Goal: Transaction & Acquisition: Purchase product/service

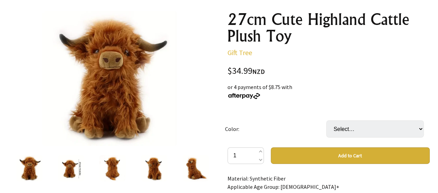
click at [197, 169] on img at bounding box center [195, 168] width 26 height 26
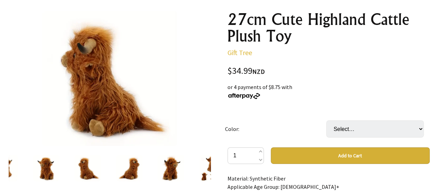
click at [187, 171] on div at bounding box center [171, 167] width 42 height 29
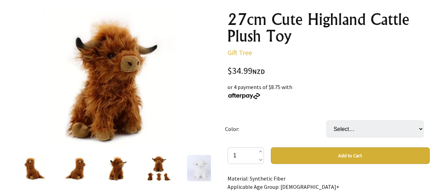
click at [171, 172] on img at bounding box center [158, 168] width 26 height 26
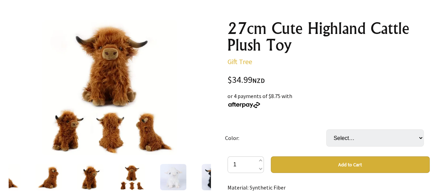
scroll to position [70, 0]
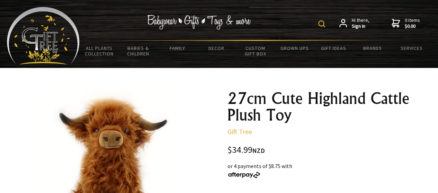
click at [319, 23] on img at bounding box center [321, 23] width 7 height 7
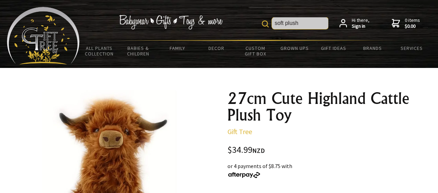
type input "soft plush"
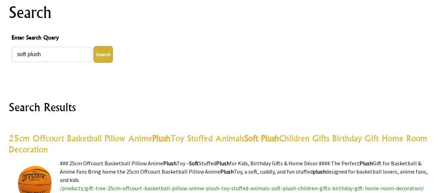
scroll to position [86, 0]
click at [54, 63] on div "Enter Search Query soft plush Search" at bounding box center [219, 47] width 421 height 35
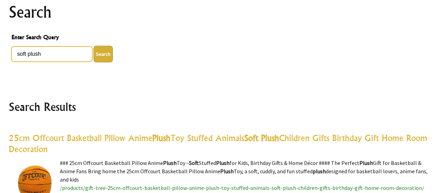
click at [53, 56] on input "soft plush" at bounding box center [51, 53] width 81 height 15
type input "soft cat plush toy"
click at [93, 46] on button "Search" at bounding box center [102, 54] width 19 height 17
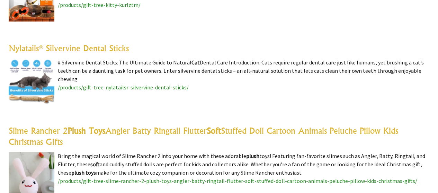
scroll to position [93, 0]
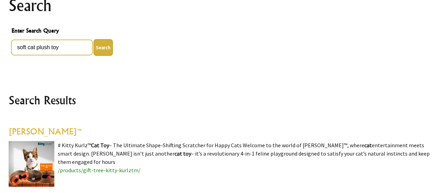
drag, startPoint x: 61, startPoint y: 47, endPoint x: 0, endPoint y: 33, distance: 62.6
type input "douglas plush"
click at [93, 39] on button "Search" at bounding box center [102, 47] width 19 height 17
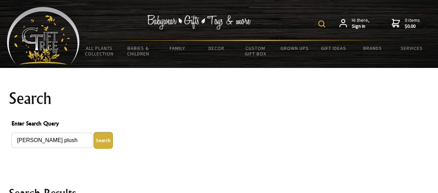
scroll to position [11, 0]
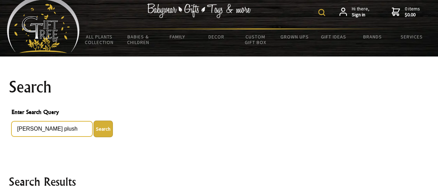
click at [68, 129] on input "douglas plush" at bounding box center [51, 128] width 81 height 15
type input "d"
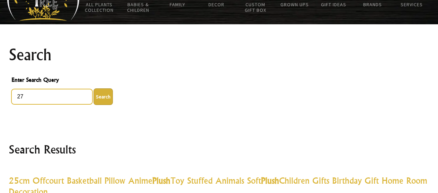
scroll to position [45, 0]
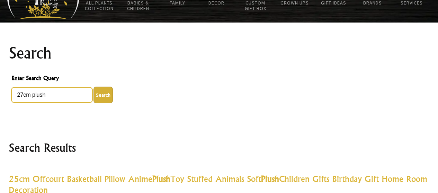
type input "27cm plush"
click at [93, 87] on button "Search" at bounding box center [102, 95] width 19 height 17
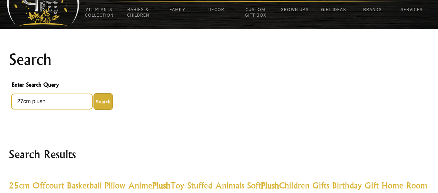
scroll to position [38, 0]
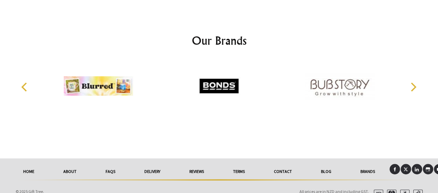
scroll to position [1486, 0]
click at [416, 82] on icon "Next" at bounding box center [412, 86] width 9 height 9
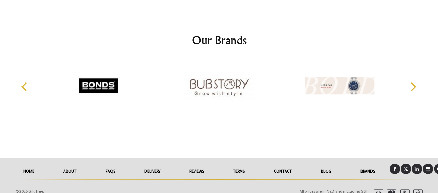
click at [416, 82] on icon "Next" at bounding box center [412, 86] width 9 height 9
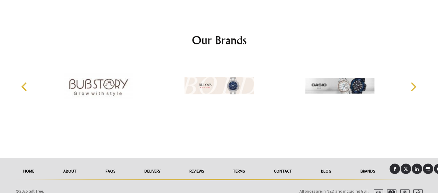
click at [416, 82] on icon "Next" at bounding box center [412, 86] width 9 height 9
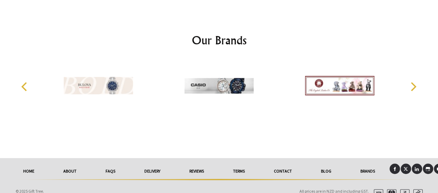
click at [416, 82] on icon "Next" at bounding box center [412, 86] width 9 height 9
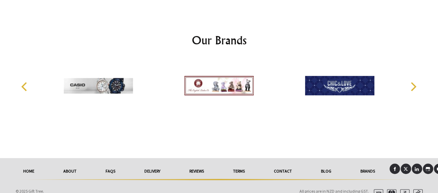
click at [412, 82] on icon "Next" at bounding box center [412, 86] width 9 height 9
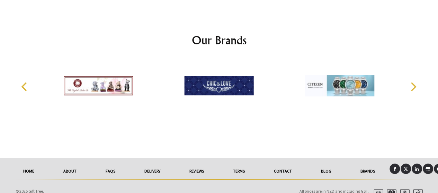
click at [412, 82] on icon "Next" at bounding box center [412, 86] width 9 height 9
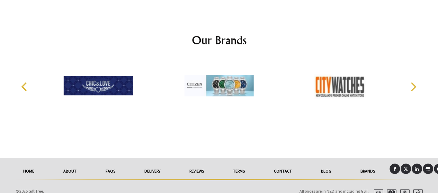
click at [412, 82] on icon "Next" at bounding box center [412, 86] width 9 height 9
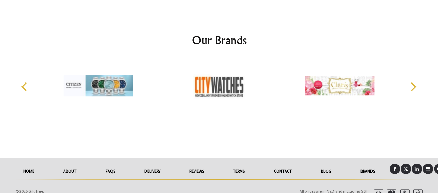
click at [412, 82] on icon "Next" at bounding box center [412, 86] width 9 height 9
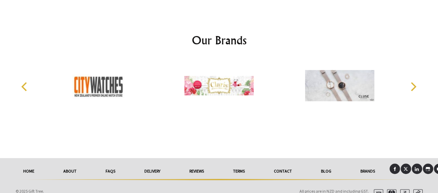
click at [412, 82] on icon "Next" at bounding box center [412, 86] width 9 height 9
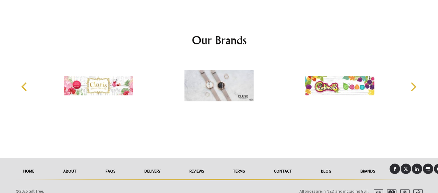
click at [412, 82] on icon "Next" at bounding box center [412, 86] width 9 height 9
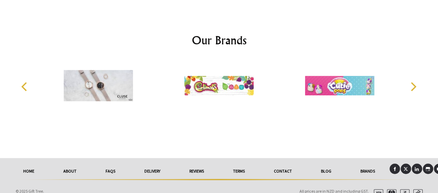
click at [412, 82] on icon "Next" at bounding box center [412, 86] width 9 height 9
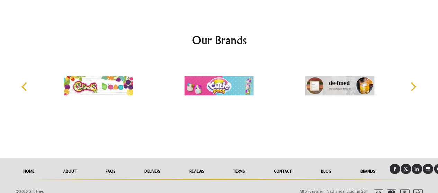
click at [412, 82] on icon "Next" at bounding box center [412, 86] width 9 height 9
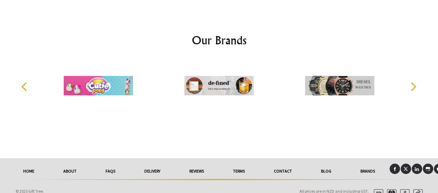
click at [412, 82] on icon "Next" at bounding box center [412, 86] width 9 height 9
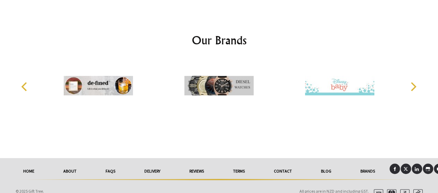
click at [412, 82] on icon "Next" at bounding box center [412, 86] width 9 height 9
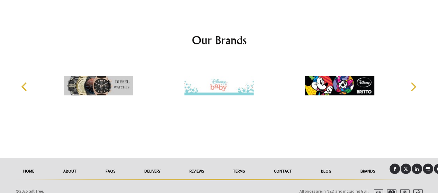
click at [412, 82] on icon "Next" at bounding box center [412, 86] width 9 height 9
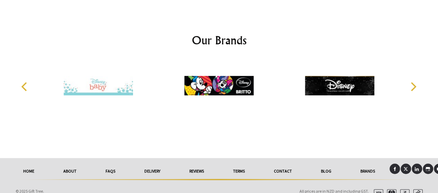
click at [412, 82] on icon "Next" at bounding box center [412, 86] width 9 height 9
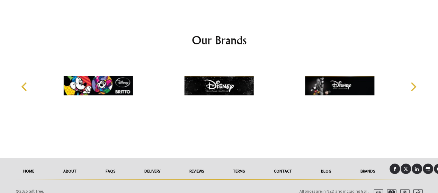
click at [412, 82] on icon "Next" at bounding box center [412, 86] width 9 height 9
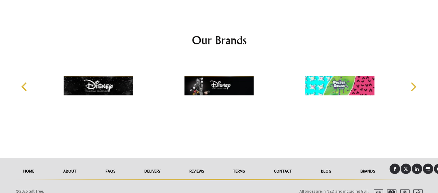
click at [412, 82] on icon "Next" at bounding box center [412, 86] width 9 height 9
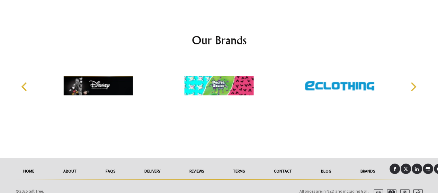
click at [412, 82] on icon "Next" at bounding box center [412, 86] width 9 height 9
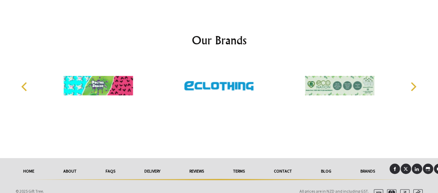
click at [412, 82] on icon "Next" at bounding box center [412, 86] width 9 height 9
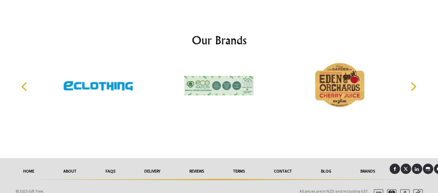
click at [412, 82] on icon "Next" at bounding box center [412, 86] width 9 height 9
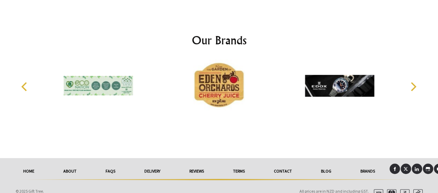
click at [412, 82] on icon "Next" at bounding box center [412, 86] width 9 height 9
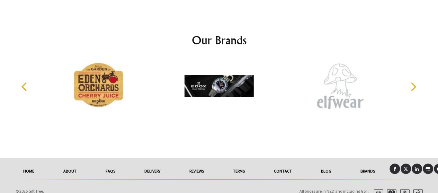
click at [412, 82] on icon "Next" at bounding box center [412, 86] width 9 height 9
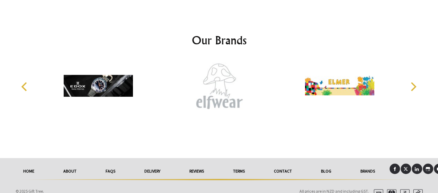
click at [412, 82] on icon "Next" at bounding box center [412, 86] width 9 height 9
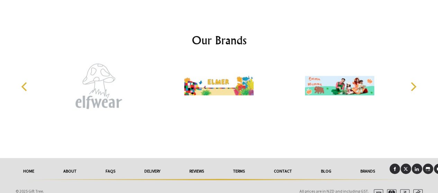
click at [412, 82] on icon "Next" at bounding box center [412, 86] width 9 height 9
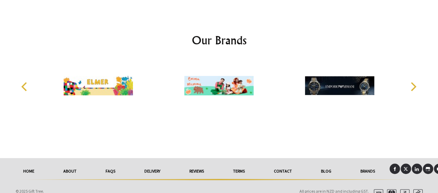
click at [412, 82] on icon "Next" at bounding box center [412, 86] width 9 height 9
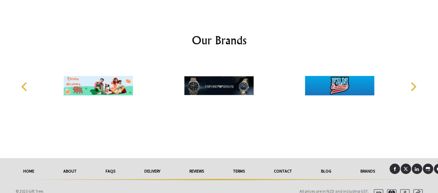
click at [412, 82] on icon "Next" at bounding box center [412, 86] width 9 height 9
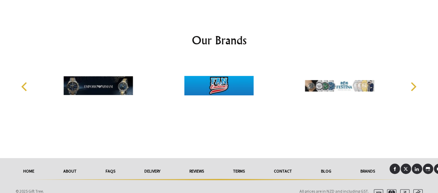
click at [412, 82] on icon "Next" at bounding box center [412, 86] width 9 height 9
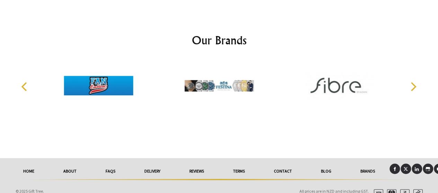
click at [412, 82] on icon "Next" at bounding box center [412, 86] width 9 height 9
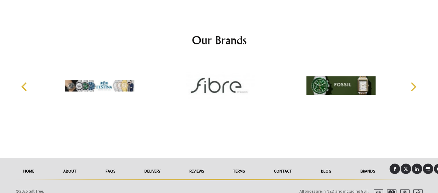
click at [412, 82] on icon "Next" at bounding box center [412, 86] width 9 height 9
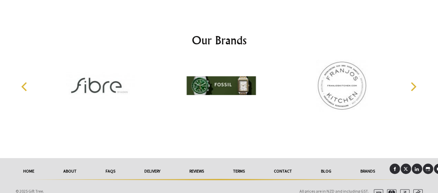
click at [412, 82] on icon "Next" at bounding box center [412, 86] width 9 height 9
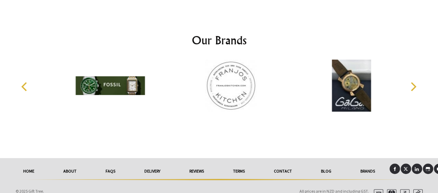
click at [412, 82] on icon "Next" at bounding box center [412, 86] width 9 height 9
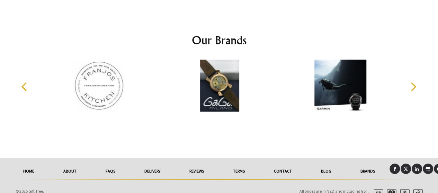
click at [412, 82] on icon "Next" at bounding box center [412, 86] width 9 height 9
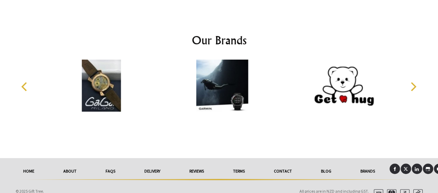
click at [412, 82] on icon "Next" at bounding box center [412, 86] width 9 height 9
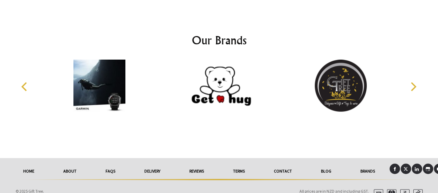
click at [412, 82] on icon "Next" at bounding box center [412, 86] width 9 height 9
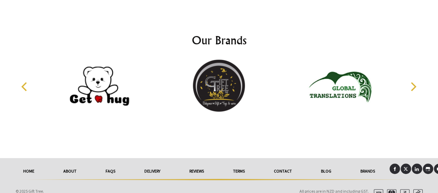
click at [412, 82] on icon "Next" at bounding box center [412, 86] width 9 height 9
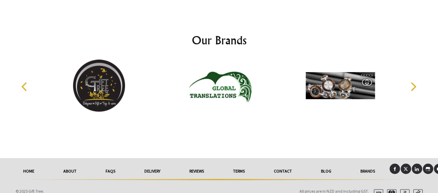
click at [412, 82] on icon "Next" at bounding box center [412, 86] width 9 height 9
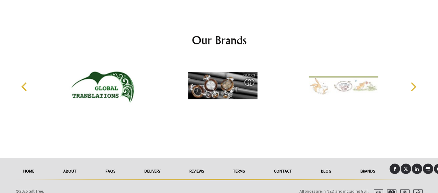
click at [412, 82] on icon "Next" at bounding box center [412, 86] width 9 height 9
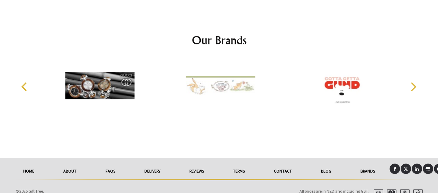
click at [412, 82] on icon "Next" at bounding box center [412, 86] width 9 height 9
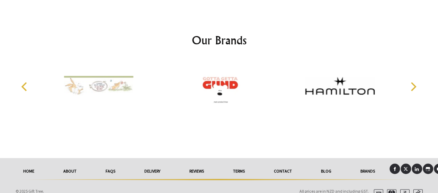
click at [412, 82] on icon "Next" at bounding box center [412, 86] width 9 height 9
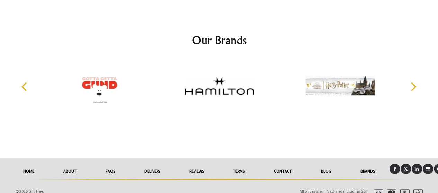
click at [412, 82] on icon "Next" at bounding box center [412, 86] width 9 height 9
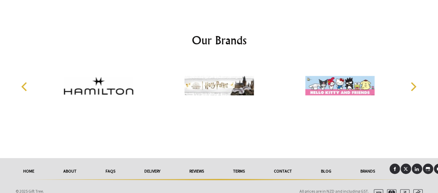
click at [412, 82] on icon "Next" at bounding box center [412, 86] width 9 height 9
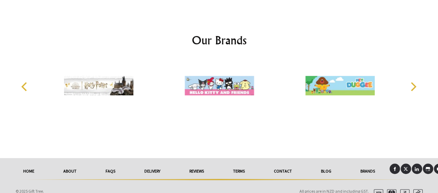
click at [412, 82] on icon "Next" at bounding box center [412, 86] width 9 height 9
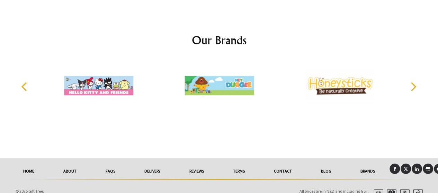
click at [412, 82] on icon "Next" at bounding box center [412, 86] width 9 height 9
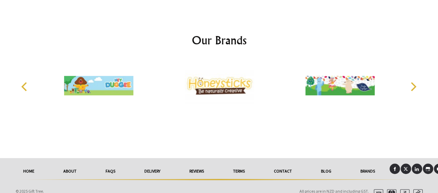
click at [412, 82] on icon "Next" at bounding box center [412, 86] width 9 height 9
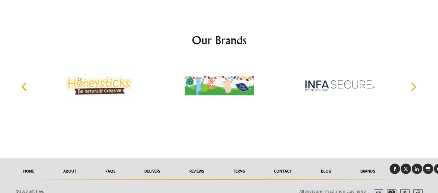
click at [412, 82] on icon "Next" at bounding box center [412, 86] width 9 height 9
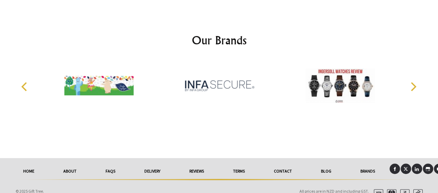
click at [412, 82] on icon "Next" at bounding box center [412, 86] width 9 height 9
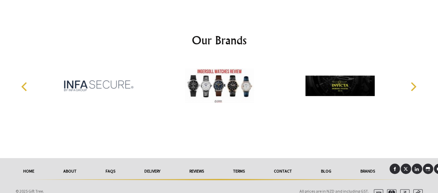
click at [412, 82] on icon "Next" at bounding box center [412, 86] width 9 height 9
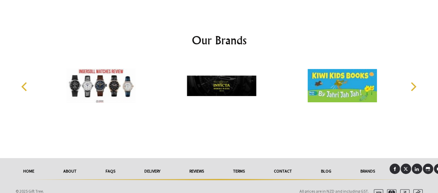
click at [412, 82] on icon "Next" at bounding box center [412, 86] width 9 height 9
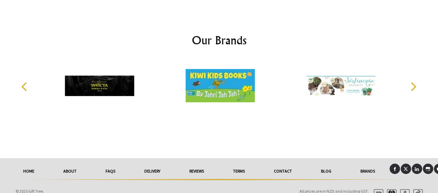
click at [412, 82] on icon "Next" at bounding box center [412, 86] width 9 height 9
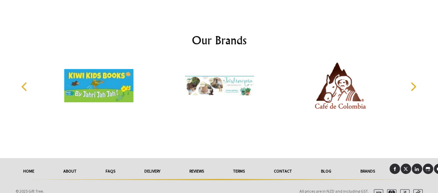
click at [412, 82] on icon "Next" at bounding box center [412, 86] width 9 height 9
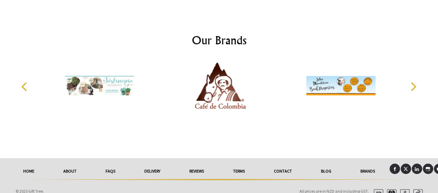
click at [412, 82] on icon "Next" at bounding box center [412, 86] width 9 height 9
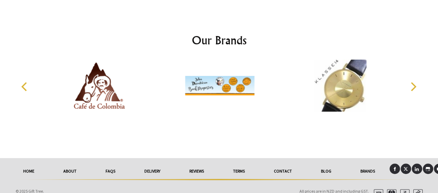
click at [412, 82] on icon "Next" at bounding box center [412, 86] width 9 height 9
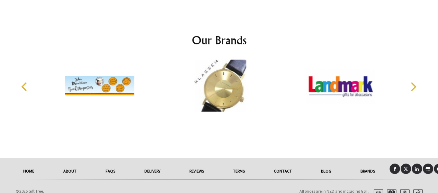
click at [412, 82] on icon "Next" at bounding box center [412, 86] width 9 height 9
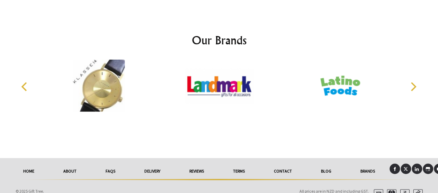
click at [412, 82] on icon "Next" at bounding box center [412, 86] width 9 height 9
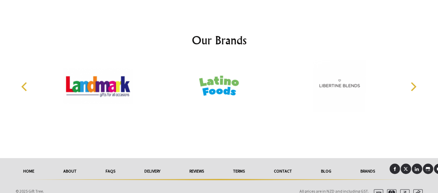
click at [417, 82] on icon "Next" at bounding box center [412, 86] width 9 height 9
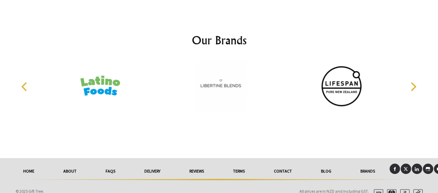
click at [417, 82] on icon "Next" at bounding box center [412, 86] width 9 height 9
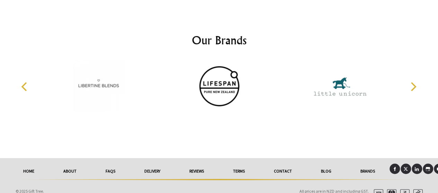
click at [417, 82] on icon "Next" at bounding box center [412, 86] width 9 height 9
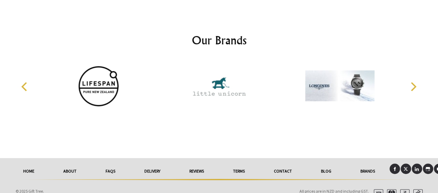
click at [417, 82] on icon "Next" at bounding box center [412, 86] width 9 height 9
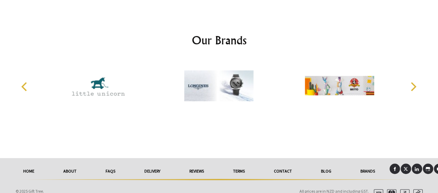
click at [417, 82] on icon "Next" at bounding box center [412, 86] width 9 height 9
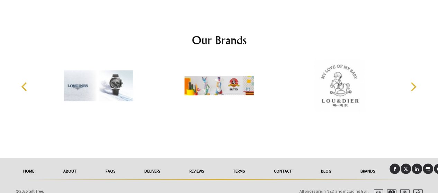
click at [417, 82] on icon "Next" at bounding box center [412, 86] width 9 height 9
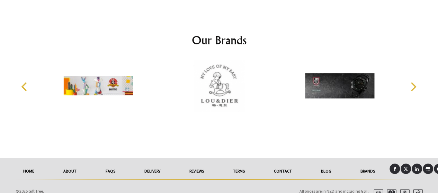
click at [417, 82] on icon "Next" at bounding box center [412, 86] width 9 height 9
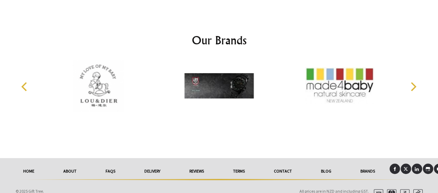
click at [417, 82] on icon "Next" at bounding box center [412, 86] width 9 height 9
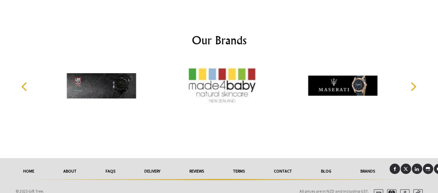
click at [417, 82] on icon "Next" at bounding box center [412, 86] width 9 height 9
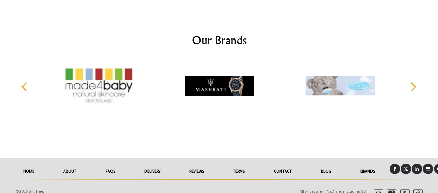
click at [417, 82] on icon "Next" at bounding box center [412, 86] width 9 height 9
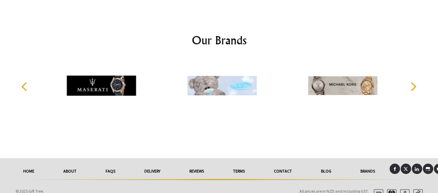
click at [417, 82] on icon "Next" at bounding box center [412, 86] width 9 height 9
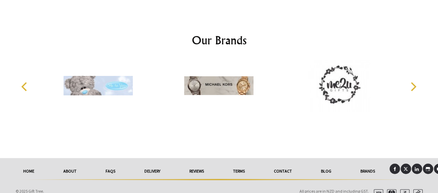
click at [414, 82] on icon "Next" at bounding box center [414, 86] width 6 height 9
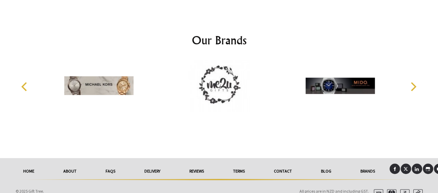
click at [414, 82] on icon "Next" at bounding box center [414, 86] width 6 height 9
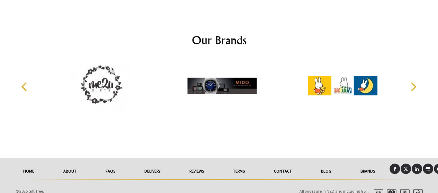
click at [414, 82] on icon "Next" at bounding box center [414, 86] width 6 height 9
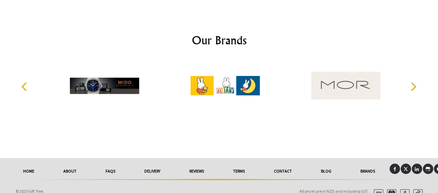
click at [414, 82] on icon "Next" at bounding box center [414, 86] width 6 height 9
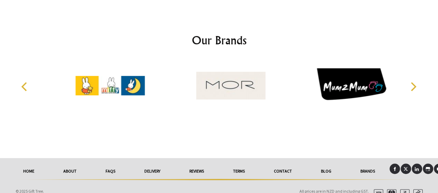
click at [414, 82] on icon "Next" at bounding box center [414, 86] width 6 height 9
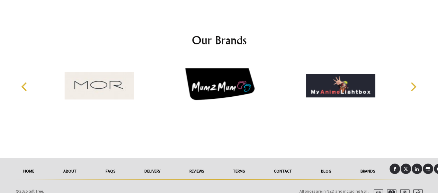
click at [414, 82] on icon "Next" at bounding box center [414, 86] width 6 height 9
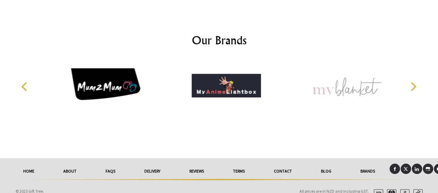
click at [414, 82] on icon "Next" at bounding box center [414, 86] width 6 height 9
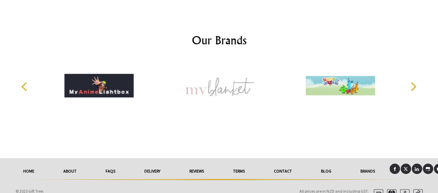
click at [414, 82] on icon "Next" at bounding box center [414, 86] width 6 height 9
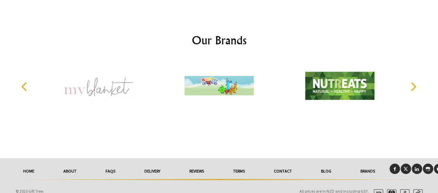
click at [414, 82] on icon "Next" at bounding box center [414, 86] width 6 height 9
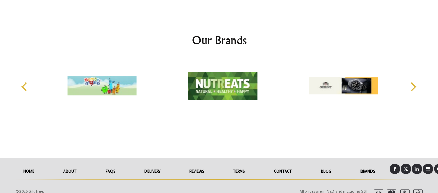
click at [414, 82] on icon "Next" at bounding box center [414, 86] width 6 height 9
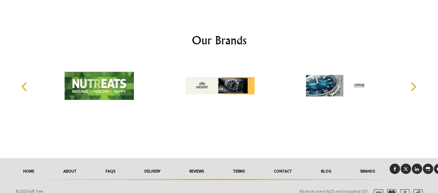
click at [414, 82] on icon "Next" at bounding box center [414, 86] width 6 height 9
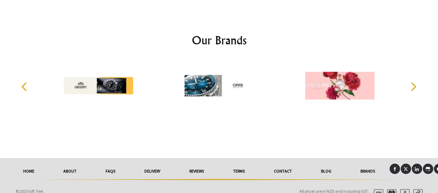
click at [414, 82] on icon "Next" at bounding box center [414, 86] width 6 height 9
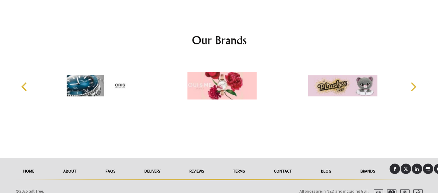
click at [414, 82] on icon "Next" at bounding box center [414, 86] width 6 height 9
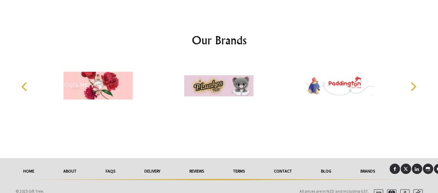
click at [414, 82] on icon "Next" at bounding box center [414, 86] width 6 height 9
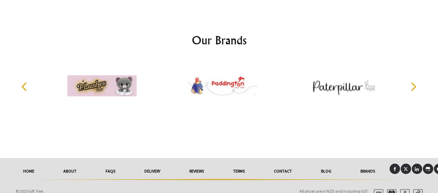
click at [414, 82] on icon "Next" at bounding box center [414, 86] width 6 height 9
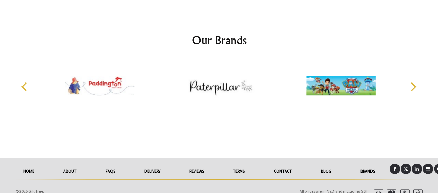
click at [414, 82] on icon "Next" at bounding box center [414, 86] width 6 height 9
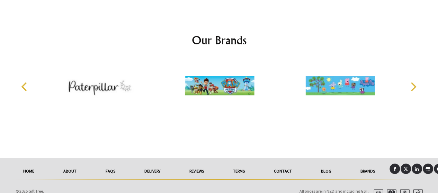
click at [414, 82] on icon "Next" at bounding box center [414, 86] width 6 height 9
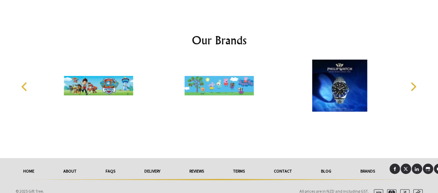
click at [414, 82] on icon "Next" at bounding box center [414, 86] width 6 height 9
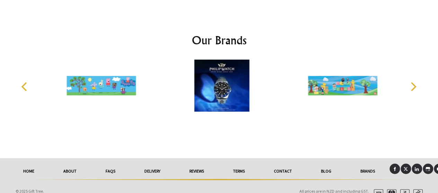
click at [414, 82] on icon "Next" at bounding box center [414, 86] width 6 height 9
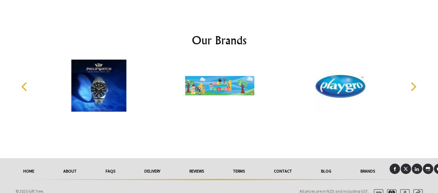
click at [414, 82] on icon "Next" at bounding box center [414, 86] width 6 height 9
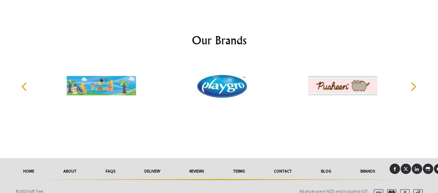
click at [414, 82] on icon "Next" at bounding box center [414, 86] width 6 height 9
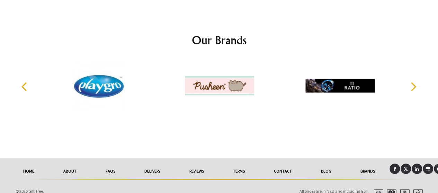
click at [414, 82] on icon "Next" at bounding box center [414, 86] width 6 height 9
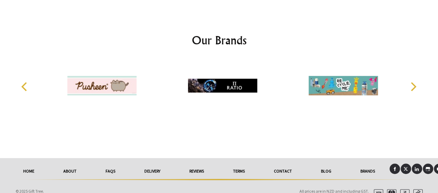
click at [414, 82] on icon "Next" at bounding box center [414, 86] width 6 height 9
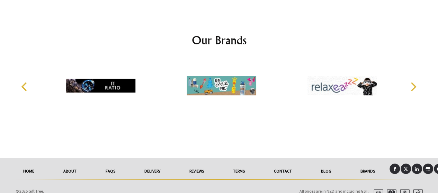
click at [414, 82] on icon "Next" at bounding box center [414, 86] width 6 height 9
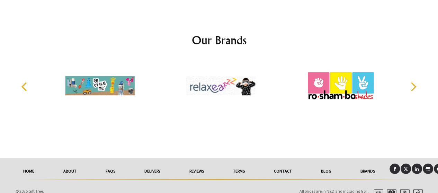
click at [414, 82] on icon "Next" at bounding box center [414, 86] width 6 height 9
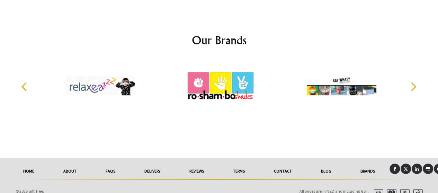
click at [414, 82] on icon "Next" at bounding box center [414, 86] width 6 height 9
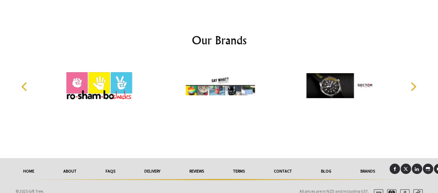
click at [414, 82] on icon "Next" at bounding box center [414, 86] width 6 height 9
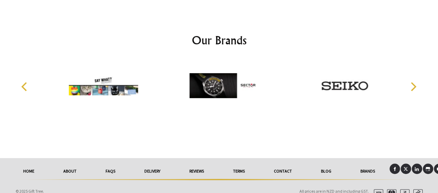
click at [414, 82] on icon "Next" at bounding box center [414, 86] width 6 height 9
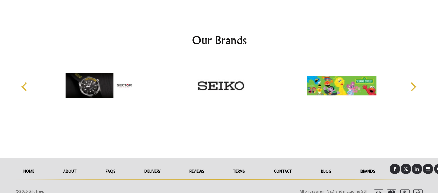
click at [414, 82] on icon "Next" at bounding box center [414, 86] width 6 height 9
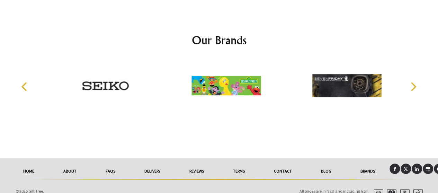
click at [414, 82] on icon "Next" at bounding box center [414, 86] width 6 height 9
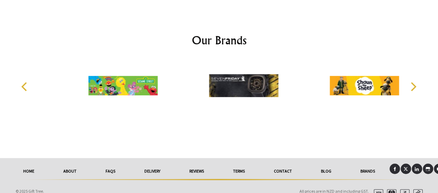
click at [414, 82] on icon "Next" at bounding box center [414, 86] width 6 height 9
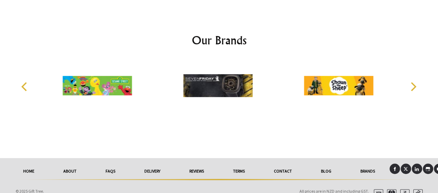
click at [414, 82] on icon "Next" at bounding box center [414, 86] width 6 height 9
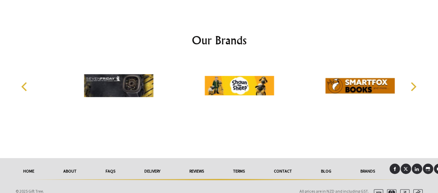
click at [414, 82] on icon "Next" at bounding box center [414, 86] width 6 height 9
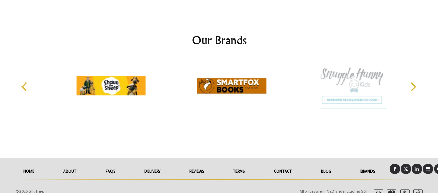
click at [414, 82] on icon "Next" at bounding box center [414, 86] width 6 height 9
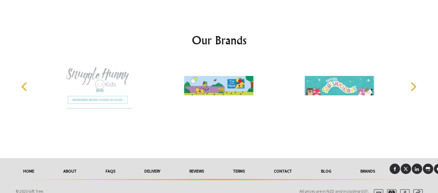
click at [414, 82] on icon "Next" at bounding box center [414, 86] width 6 height 9
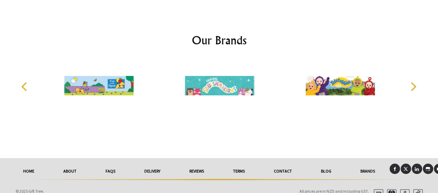
click at [414, 82] on icon "Next" at bounding box center [414, 86] width 6 height 9
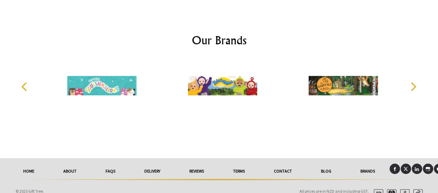
click at [414, 82] on icon "Next" at bounding box center [414, 86] width 6 height 9
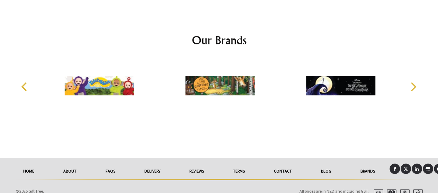
click at [414, 82] on icon "Next" at bounding box center [414, 86] width 6 height 9
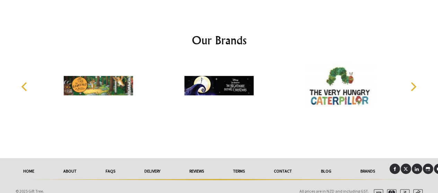
click at [414, 82] on icon "Next" at bounding box center [414, 86] width 6 height 9
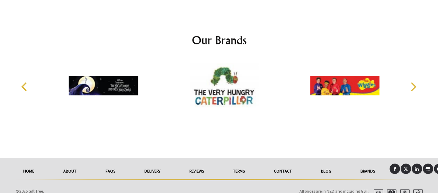
click at [414, 82] on icon "Next" at bounding box center [414, 86] width 6 height 9
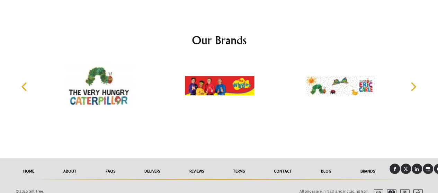
click at [414, 82] on icon "Next" at bounding box center [414, 86] width 6 height 9
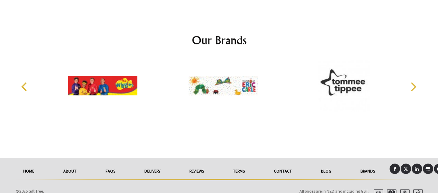
click at [414, 82] on icon "Next" at bounding box center [414, 86] width 6 height 9
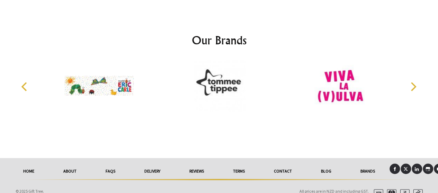
click at [414, 82] on icon "Next" at bounding box center [414, 86] width 6 height 9
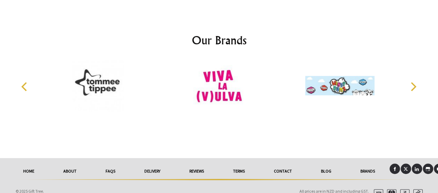
click at [414, 82] on icon "Next" at bounding box center [414, 86] width 6 height 9
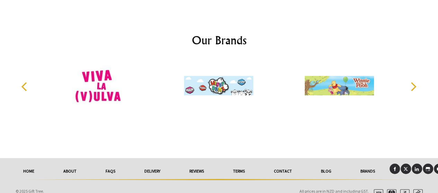
click at [414, 82] on icon "Next" at bounding box center [414, 86] width 6 height 9
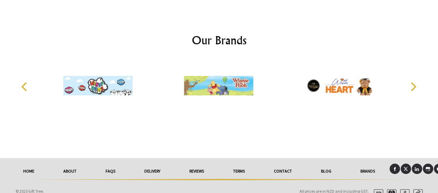
click at [414, 82] on icon "Next" at bounding box center [414, 86] width 6 height 9
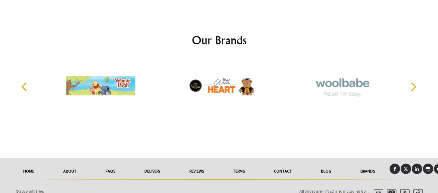
click at [414, 82] on icon "Next" at bounding box center [414, 86] width 6 height 9
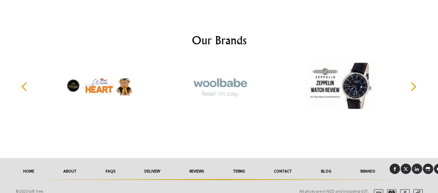
click at [414, 82] on icon "Next" at bounding box center [414, 86] width 6 height 9
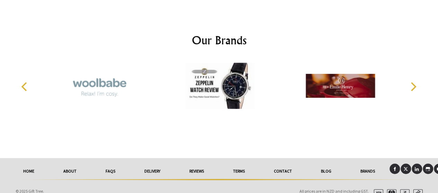
click at [414, 82] on icon "Next" at bounding box center [414, 86] width 6 height 9
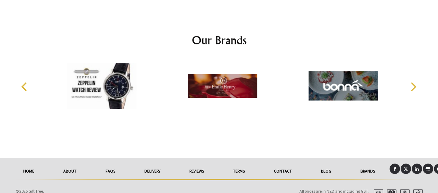
click at [414, 82] on icon "Next" at bounding box center [414, 86] width 6 height 9
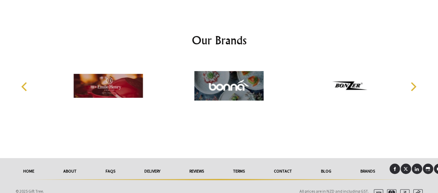
click at [414, 82] on icon "Next" at bounding box center [414, 86] width 6 height 9
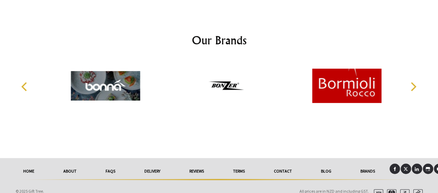
click at [414, 82] on icon "Next" at bounding box center [414, 86] width 6 height 9
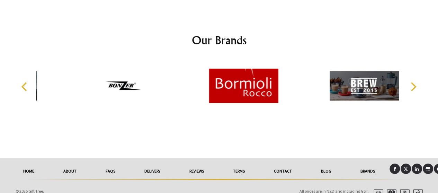
click at [414, 82] on icon "Next" at bounding box center [414, 86] width 6 height 9
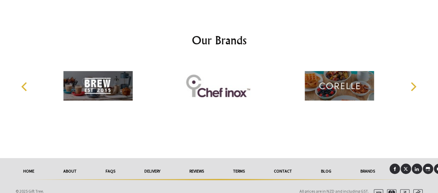
click at [414, 82] on icon "Next" at bounding box center [414, 86] width 6 height 9
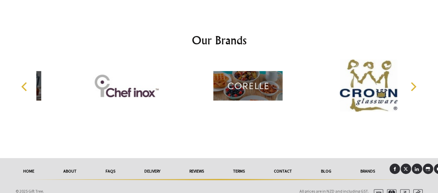
click at [414, 82] on icon "Next" at bounding box center [414, 86] width 6 height 9
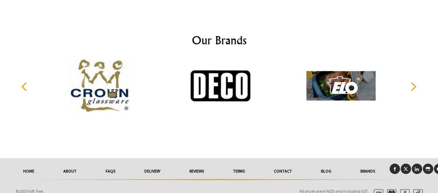
click at [414, 82] on icon "Next" at bounding box center [414, 86] width 6 height 9
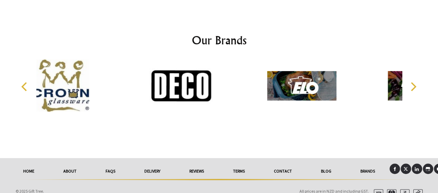
click at [414, 82] on icon "Next" at bounding box center [414, 86] width 6 height 9
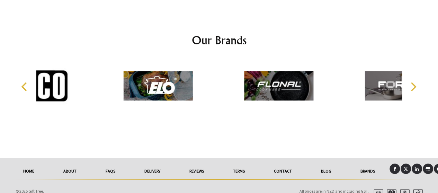
click at [414, 82] on icon "Next" at bounding box center [414, 86] width 6 height 9
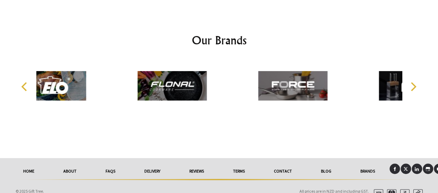
click at [414, 82] on icon "Next" at bounding box center [414, 86] width 6 height 9
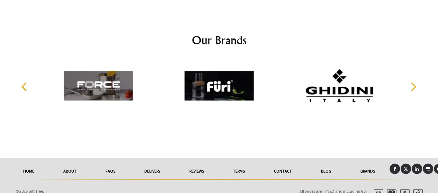
click at [414, 82] on icon "Next" at bounding box center [414, 86] width 6 height 9
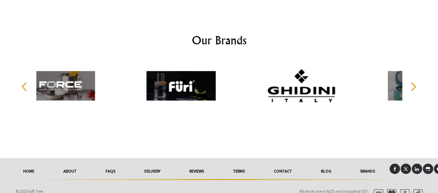
click at [414, 82] on icon "Next" at bounding box center [414, 86] width 6 height 9
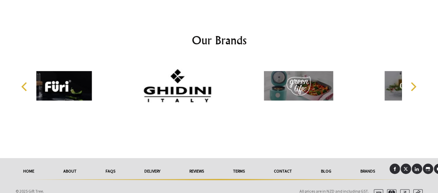
click at [414, 82] on icon "Next" at bounding box center [414, 86] width 6 height 9
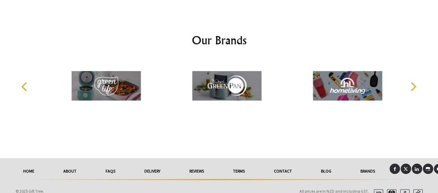
click at [414, 82] on icon "Next" at bounding box center [414, 86] width 6 height 9
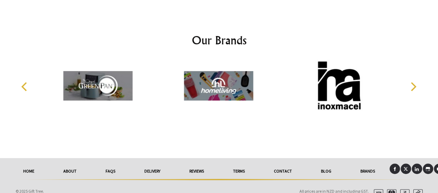
click at [414, 82] on icon "Next" at bounding box center [414, 86] width 6 height 9
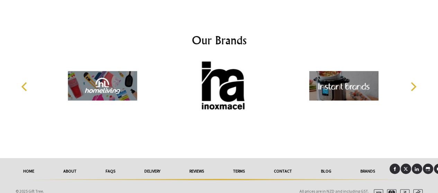
click at [414, 82] on icon "Next" at bounding box center [414, 86] width 6 height 9
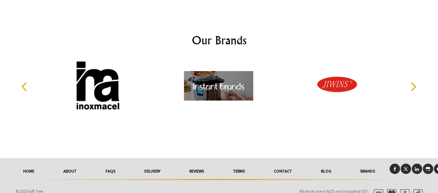
click at [417, 81] on button "Next" at bounding box center [412, 86] width 15 height 15
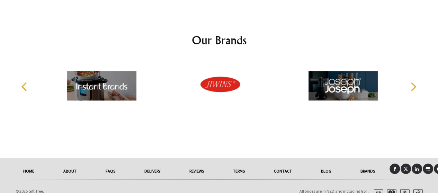
click at [417, 81] on button "Next" at bounding box center [412, 86] width 15 height 15
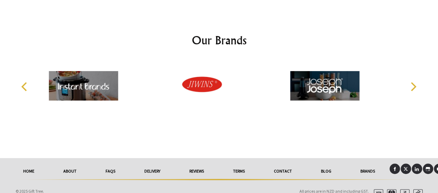
click at [417, 81] on button "Next" at bounding box center [412, 86] width 15 height 15
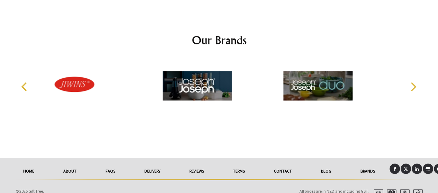
click at [417, 81] on button "Next" at bounding box center [412, 86] width 15 height 15
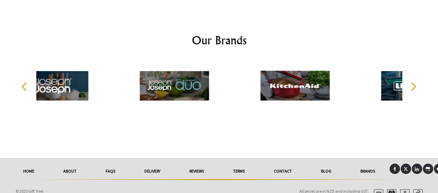
click at [417, 81] on button "Next" at bounding box center [412, 86] width 15 height 15
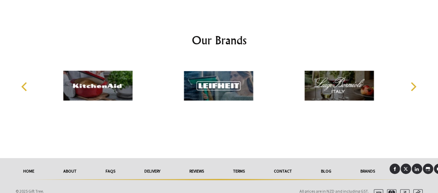
click at [417, 81] on button "Next" at bounding box center [412, 86] width 15 height 15
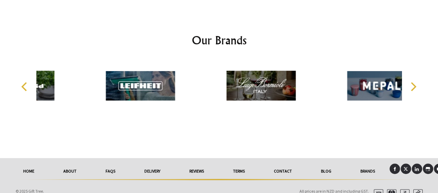
click at [417, 81] on button "Next" at bounding box center [412, 86] width 15 height 15
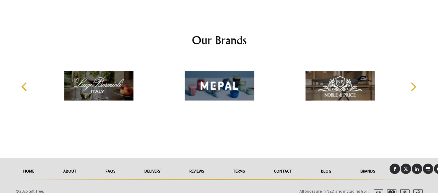
click at [417, 81] on button "Next" at bounding box center [412, 86] width 15 height 15
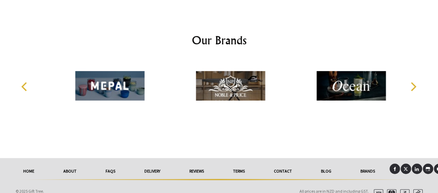
click at [417, 81] on button "Next" at bounding box center [412, 86] width 15 height 15
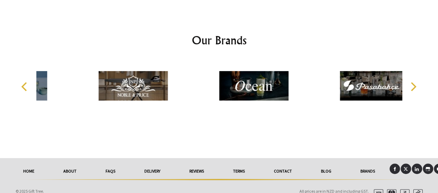
click at [417, 81] on button "Next" at bounding box center [412, 86] width 15 height 15
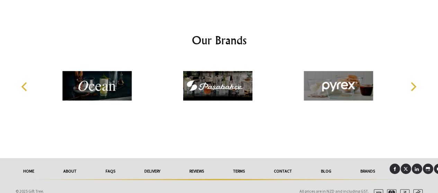
click at [417, 81] on button "Next" at bounding box center [412, 86] width 15 height 15
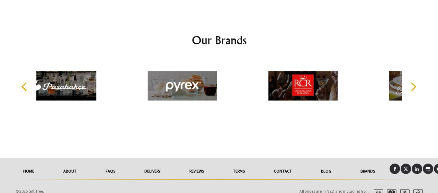
click at [417, 81] on button "Next" at bounding box center [412, 86] width 15 height 15
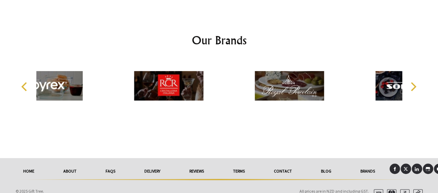
click at [417, 81] on button "Next" at bounding box center [412, 86] width 15 height 15
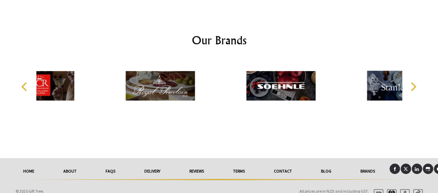
click at [417, 81] on button "Next" at bounding box center [412, 86] width 15 height 15
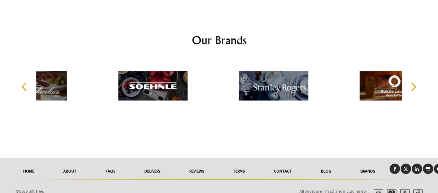
click at [417, 81] on button "Next" at bounding box center [412, 86] width 15 height 15
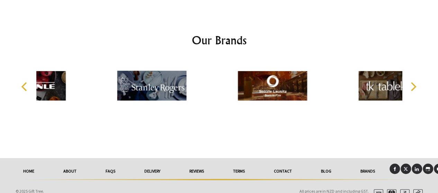
click at [417, 81] on button "Next" at bounding box center [412, 86] width 15 height 15
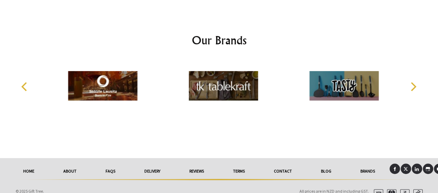
click at [417, 81] on button "Next" at bounding box center [412, 86] width 15 height 15
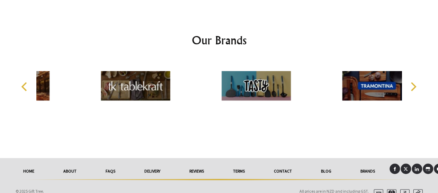
click at [417, 81] on button "Next" at bounding box center [412, 86] width 15 height 15
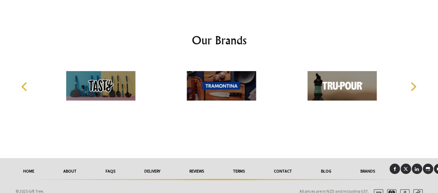
click at [417, 81] on button "Next" at bounding box center [412, 86] width 15 height 15
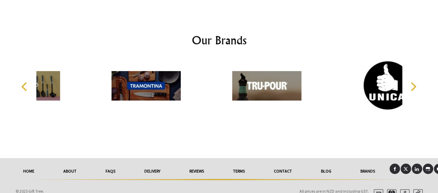
click at [417, 81] on button "Next" at bounding box center [412, 86] width 15 height 15
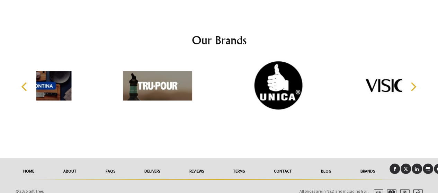
click at [417, 81] on button "Next" at bounding box center [412, 86] width 15 height 15
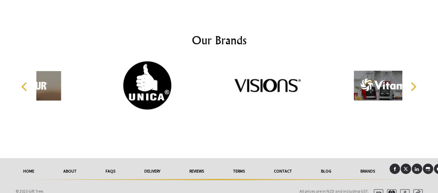
click at [417, 81] on button "Next" at bounding box center [412, 86] width 15 height 15
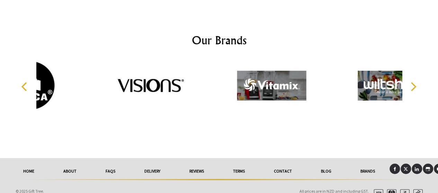
click at [417, 81] on button "Next" at bounding box center [412, 86] width 15 height 15
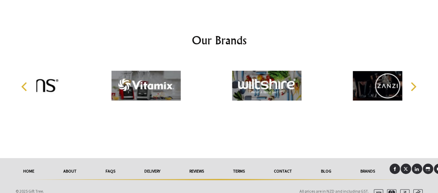
click at [417, 81] on button "Next" at bounding box center [412, 86] width 15 height 15
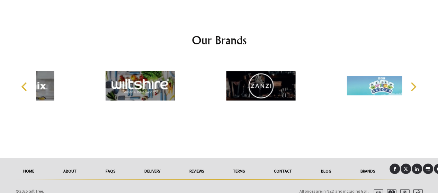
click at [417, 81] on button "Next" at bounding box center [412, 86] width 15 height 15
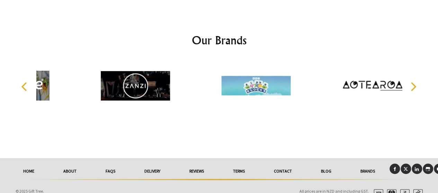
click at [417, 81] on button "Next" at bounding box center [412, 86] width 15 height 15
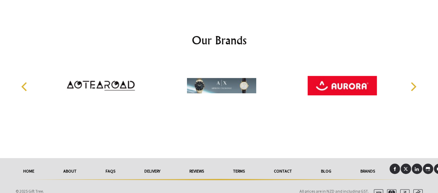
click at [417, 81] on button "Next" at bounding box center [412, 86] width 15 height 15
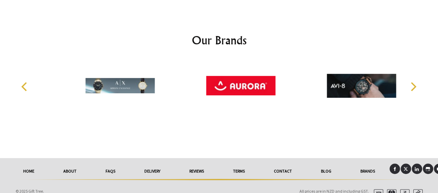
click at [417, 81] on button "Next" at bounding box center [412, 86] width 15 height 15
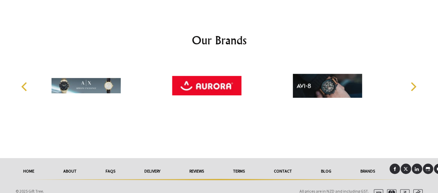
click at [417, 81] on button "Next" at bounding box center [412, 86] width 15 height 15
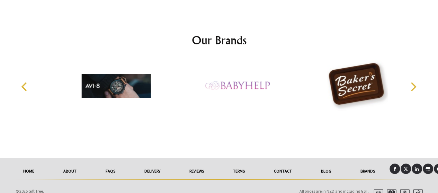
click at [417, 81] on button "Next" at bounding box center [412, 86] width 15 height 15
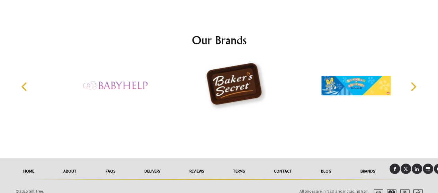
click at [417, 81] on button "Next" at bounding box center [412, 86] width 15 height 15
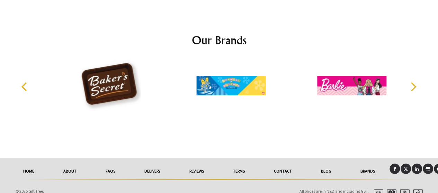
click at [417, 81] on button "Next" at bounding box center [412, 86] width 15 height 15
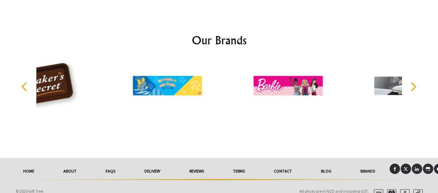
click at [417, 81] on button "Next" at bounding box center [412, 86] width 15 height 15
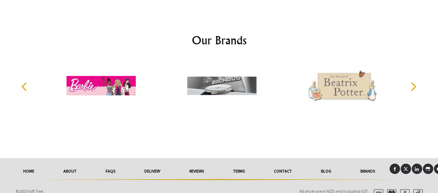
click at [417, 81] on button "Next" at bounding box center [412, 86] width 15 height 15
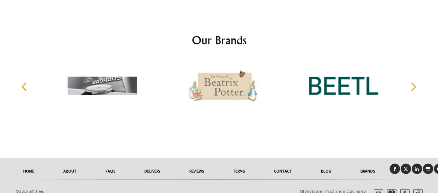
click at [417, 81] on button "Next" at bounding box center [412, 86] width 15 height 15
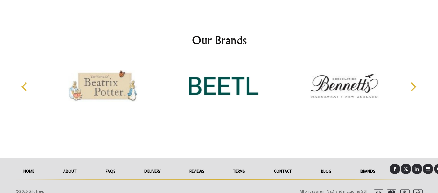
click at [417, 81] on button "Next" at bounding box center [412, 86] width 15 height 15
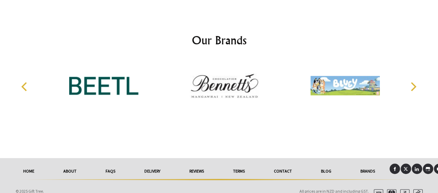
click at [417, 81] on button "Next" at bounding box center [412, 86] width 15 height 15
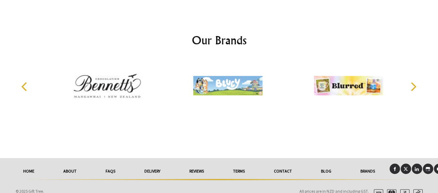
click at [417, 81] on button "Next" at bounding box center [412, 86] width 15 height 15
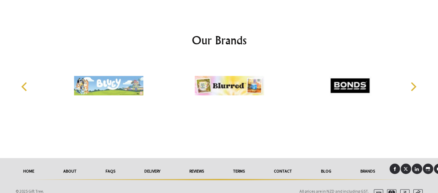
click at [417, 81] on button "Next" at bounding box center [412, 86] width 15 height 15
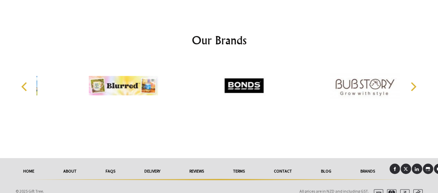
click at [417, 81] on button "Next" at bounding box center [412, 86] width 15 height 15
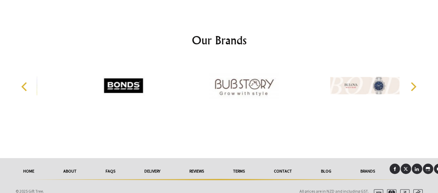
click at [417, 81] on button "Next" at bounding box center [412, 86] width 15 height 15
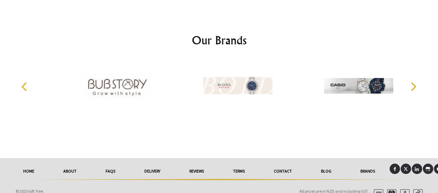
click at [417, 81] on button "Next" at bounding box center [412, 86] width 15 height 15
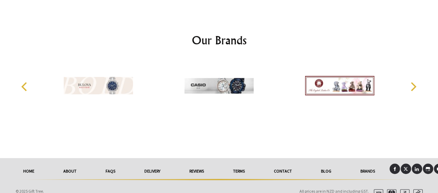
drag, startPoint x: 417, startPoint y: 81, endPoint x: 422, endPoint y: 82, distance: 4.6
click at [422, 82] on div at bounding box center [219, 87] width 410 height 54
click at [420, 81] on button "Next" at bounding box center [412, 86] width 15 height 15
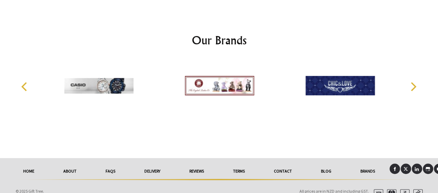
click at [420, 81] on button "Next" at bounding box center [412, 86] width 15 height 15
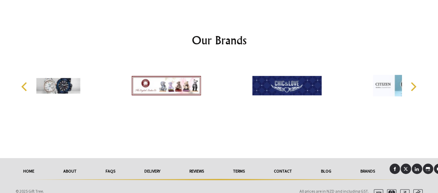
click at [420, 81] on button "Next" at bounding box center [412, 86] width 15 height 15
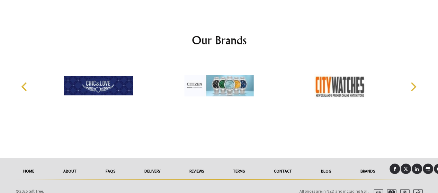
click at [411, 82] on icon "Next" at bounding box center [412, 86] width 9 height 9
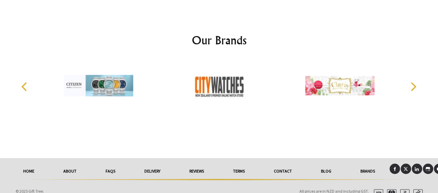
click at [411, 82] on icon "Next" at bounding box center [412, 86] width 9 height 9
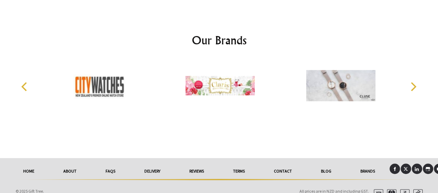
click at [411, 82] on icon "Next" at bounding box center [412, 86] width 9 height 9
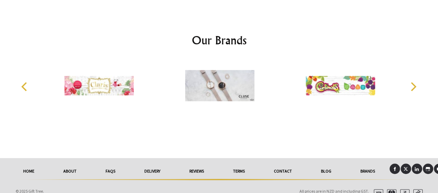
click at [411, 82] on icon "Next" at bounding box center [412, 86] width 9 height 9
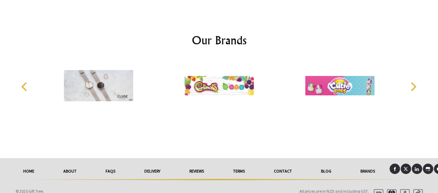
click at [411, 82] on icon "Next" at bounding box center [412, 86] width 9 height 9
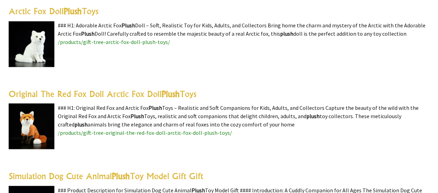
scroll to position [569, 0]
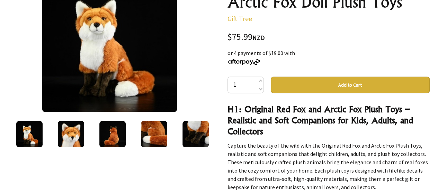
scroll to position [113, 0]
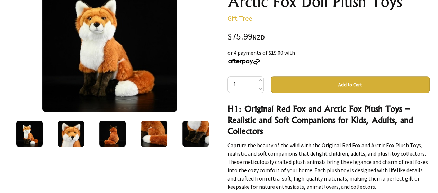
click at [158, 133] on img at bounding box center [154, 133] width 26 height 26
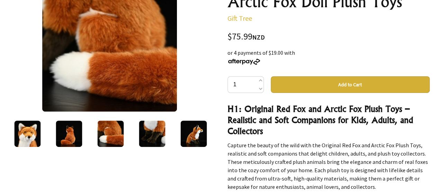
click at [108, 133] on img at bounding box center [110, 133] width 26 height 26
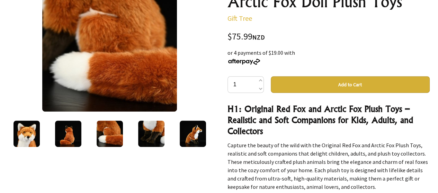
click at [171, 140] on div at bounding box center [152, 133] width 42 height 29
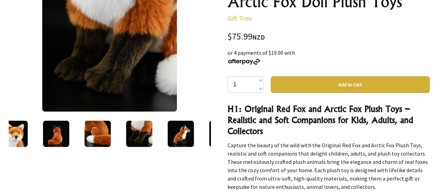
click at [208, 125] on div at bounding box center [222, 133] width 42 height 29
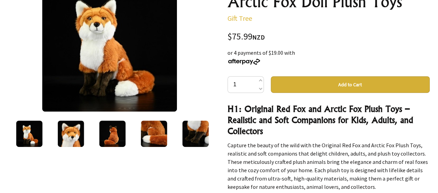
click at [206, 131] on img at bounding box center [195, 133] width 26 height 26
